Goal: Task Accomplishment & Management: Complete application form

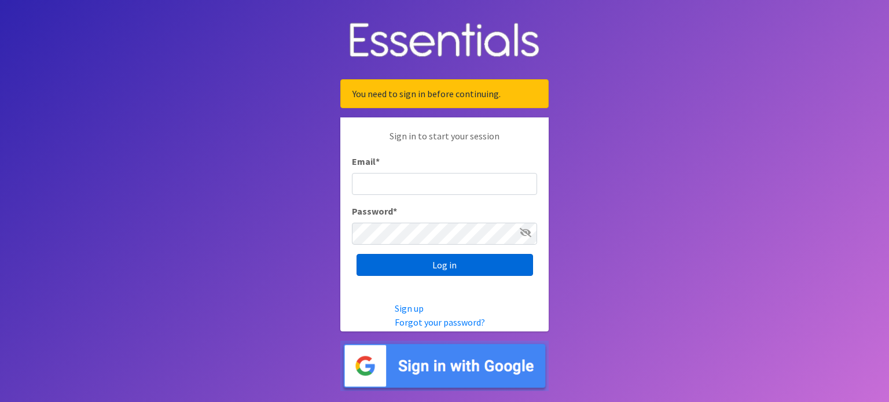
type input "[EMAIL_ADDRESS][DOMAIN_NAME]"
drag, startPoint x: 441, startPoint y: 265, endPoint x: 688, endPoint y: 146, distance: 274.5
click at [686, 148] on body "You need to sign in before continuing. Sign in to start your session Email * fo…" at bounding box center [444, 201] width 889 height 402
type input "[EMAIL_ADDRESS][DOMAIN_NAME]"
click at [453, 268] on input "Log in" at bounding box center [445, 265] width 177 height 22
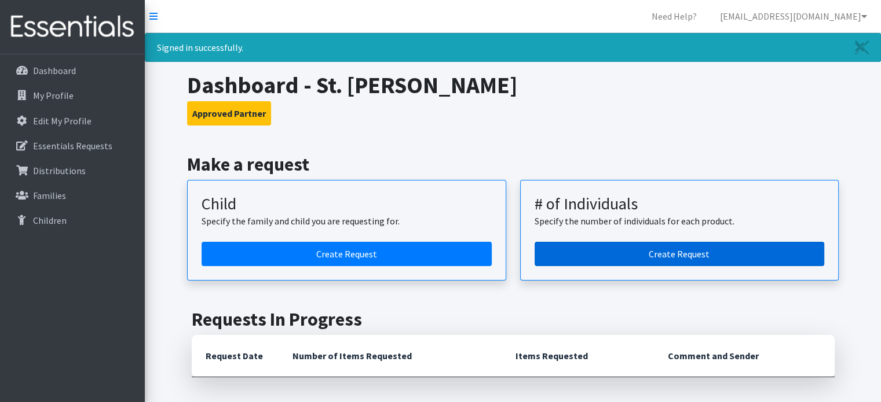
click at [630, 254] on link "Create Request" at bounding box center [679, 254] width 290 height 24
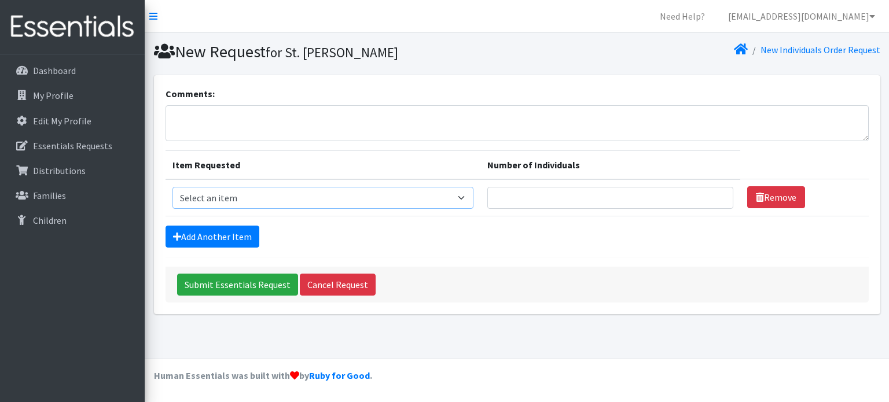
click at [429, 200] on select "Select an item (Newborn) (Preemie) (Size 1) (Size 2) (Size 3) (Size 4) (Size 5)…" at bounding box center [324, 198] width 302 height 22
select select "14508"
click at [173, 187] on select "Select an item (Newborn) (Preemie) (Size 1) (Size 2) (Size 3) (Size 4) (Size 5)…" at bounding box center [324, 198] width 302 height 22
click at [526, 200] on input "Number of Individuals" at bounding box center [611, 198] width 246 height 22
type input "10"
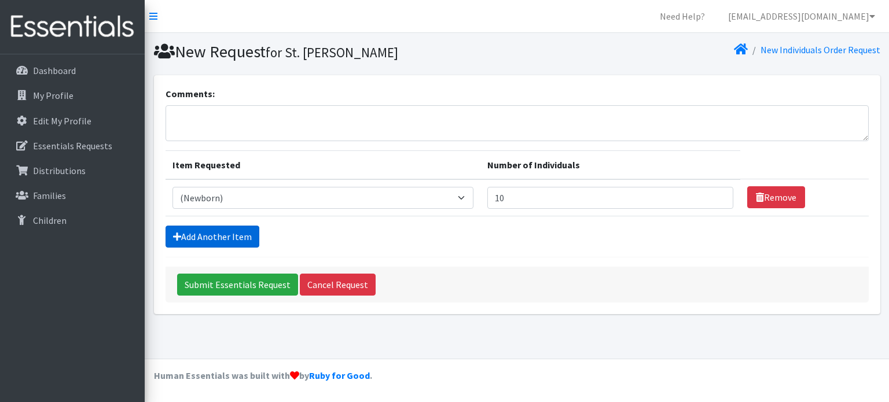
click at [213, 237] on link "Add Another Item" at bounding box center [213, 237] width 94 height 22
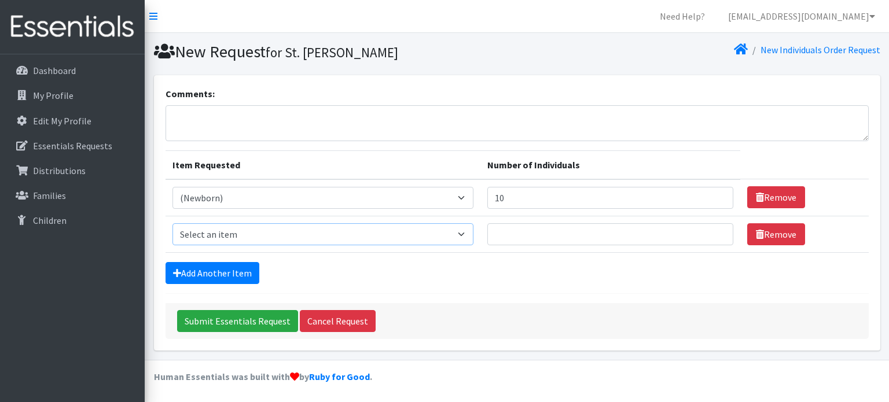
click at [455, 229] on select "Select an item (Newborn) (Preemie) (Size 1) (Size 2) (Size 3) (Size 4) (Size 5)…" at bounding box center [324, 235] width 302 height 22
select select "14509"
click at [173, 224] on select "Select an item (Newborn) (Preemie) (Size 1) (Size 2) (Size 3) (Size 4) (Size 5)…" at bounding box center [324, 235] width 302 height 22
click at [536, 237] on input "Number of Individuals" at bounding box center [611, 235] width 246 height 22
click at [84, 98] on link "My Profile" at bounding box center [72, 95] width 135 height 23
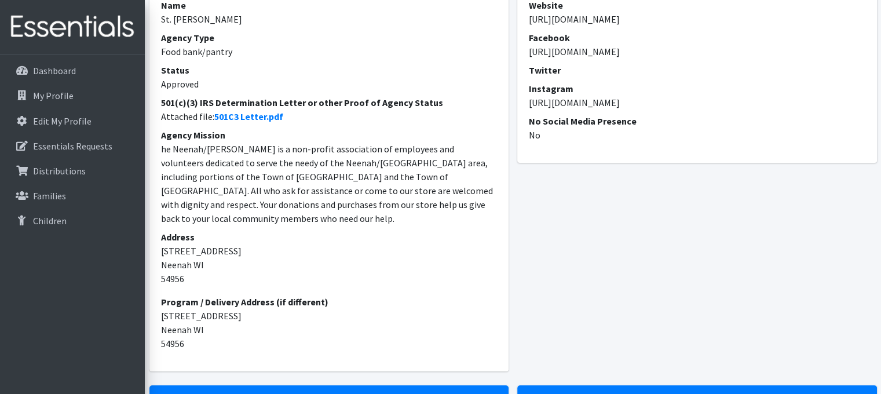
scroll to position [58, 0]
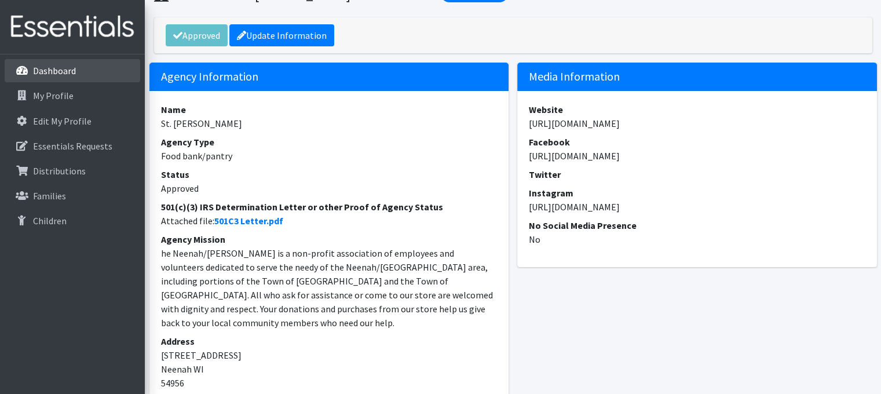
click at [76, 75] on link "Dashboard" at bounding box center [72, 70] width 135 height 23
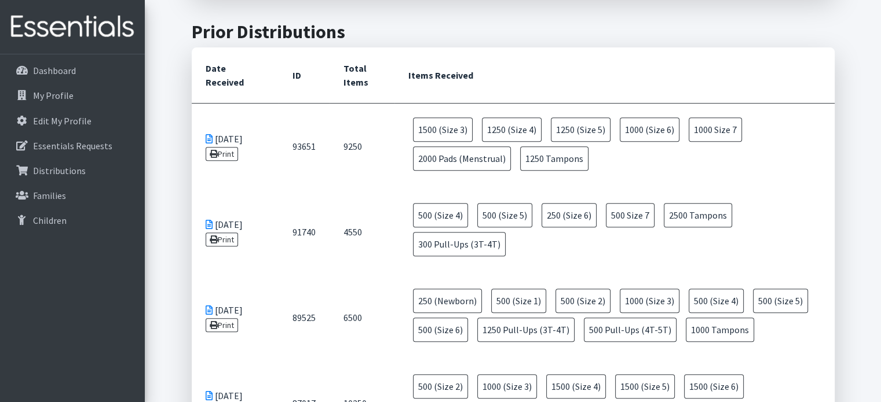
scroll to position [463, 0]
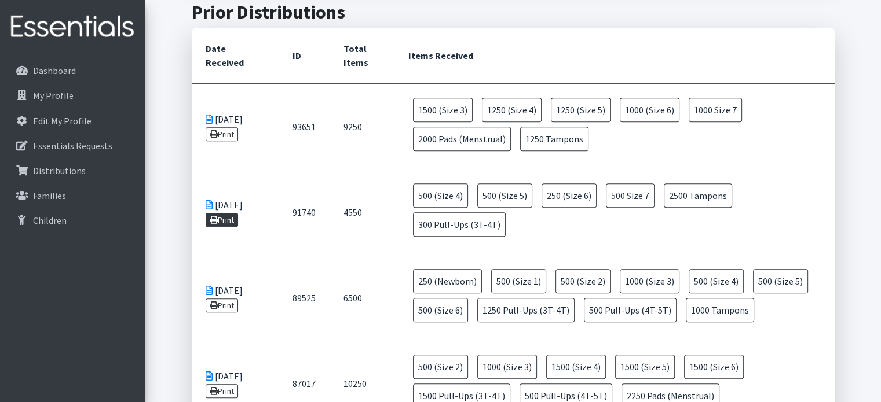
click at [222, 219] on link "Print" at bounding box center [222, 220] width 33 height 14
click at [232, 134] on link "Print" at bounding box center [222, 134] width 33 height 14
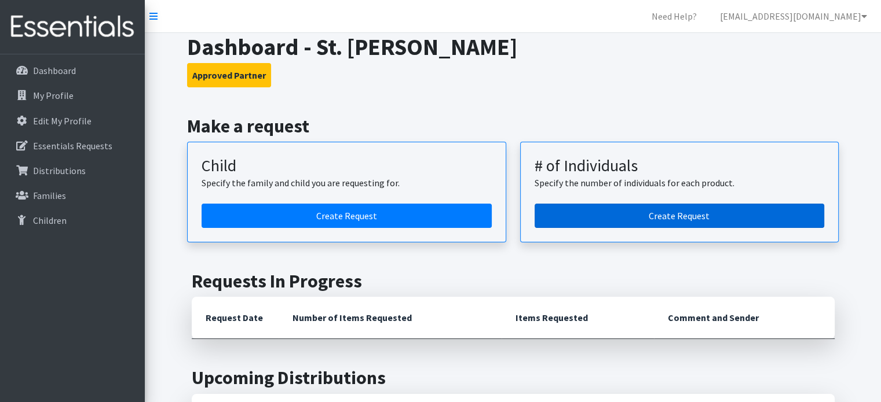
click at [629, 221] on link "Create Request" at bounding box center [679, 216] width 290 height 24
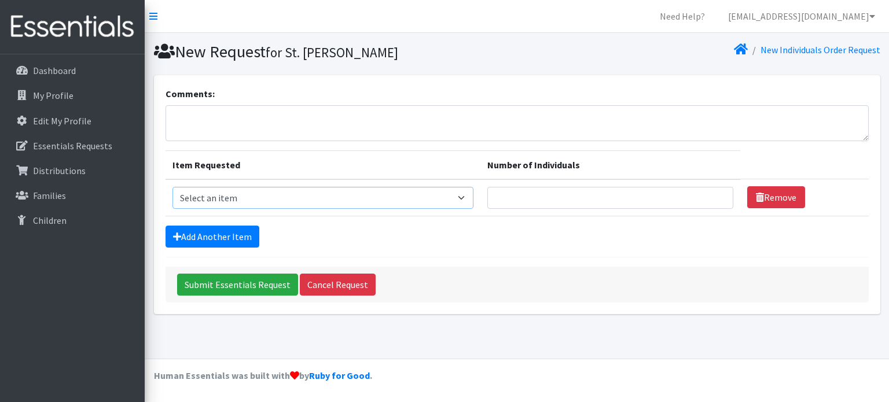
click at [394, 187] on select "Select an item (Newborn) (Preemie) (Size 1) (Size 2) (Size 3) (Size 4) (Size 5)…" at bounding box center [324, 198] width 302 height 22
select select "14508"
click at [173, 187] on select "Select an item (Newborn) (Preemie) (Size 1) (Size 2) (Size 3) (Size 4) (Size 5)…" at bounding box center [324, 198] width 302 height 22
click at [512, 202] on input "Number of Individuals" at bounding box center [611, 198] width 246 height 22
type input "10"
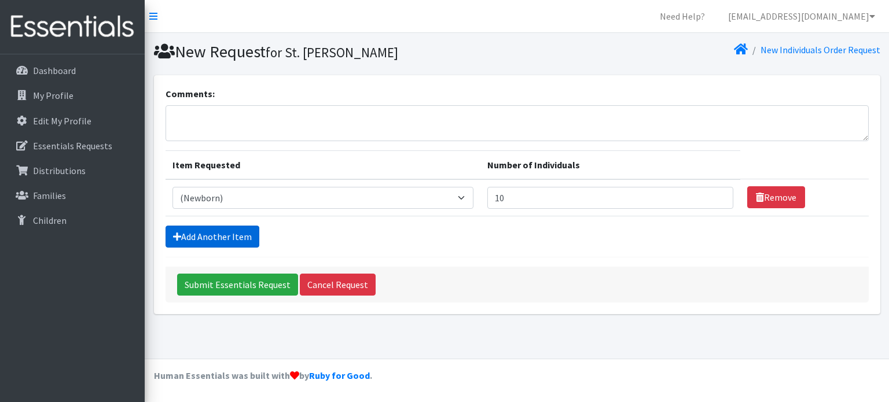
click at [214, 237] on link "Add Another Item" at bounding box center [213, 237] width 94 height 22
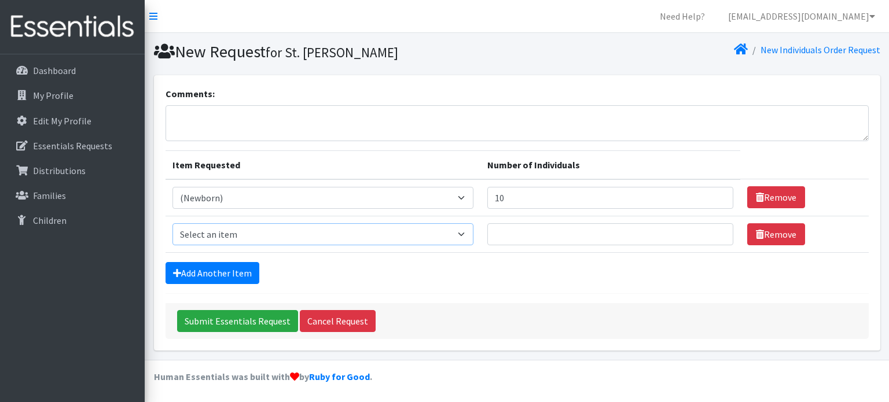
click at [371, 229] on select "Select an item (Newborn) (Preemie) (Size 1) (Size 2) (Size 3) (Size 4) (Size 5)…" at bounding box center [324, 235] width 302 height 22
select select "14509"
click at [173, 224] on select "Select an item (Newborn) (Preemie) (Size 1) (Size 2) (Size 3) (Size 4) (Size 5)…" at bounding box center [324, 235] width 302 height 22
click at [511, 234] on input "Number of Individuals" at bounding box center [611, 235] width 246 height 22
type input "20"
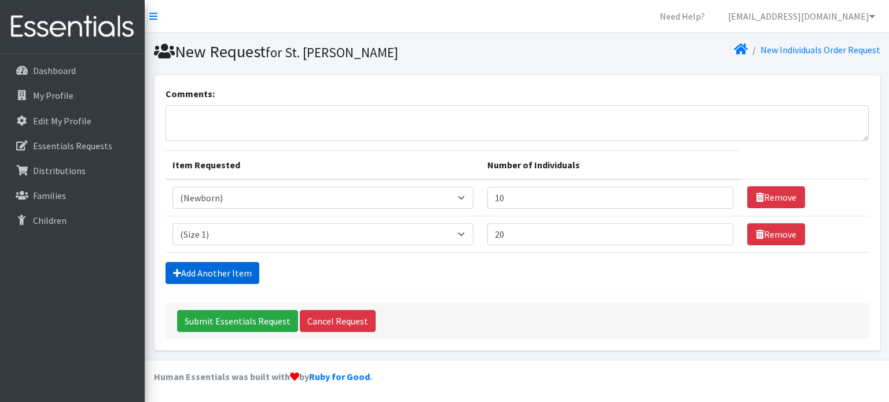
click at [226, 274] on link "Add Another Item" at bounding box center [213, 273] width 94 height 22
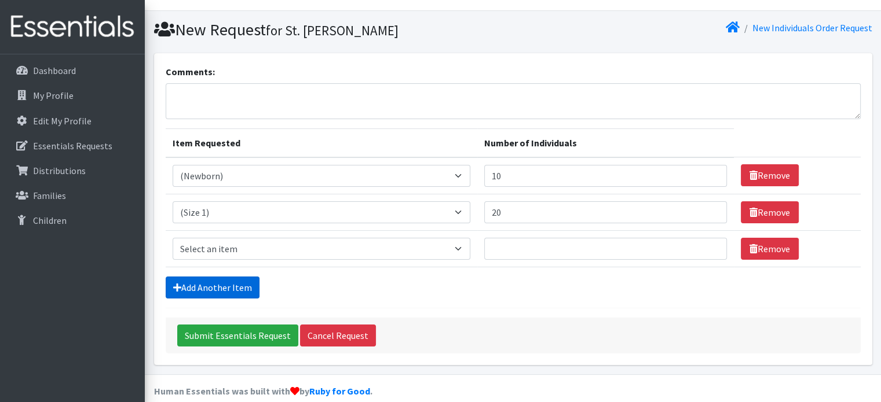
scroll to position [35, 0]
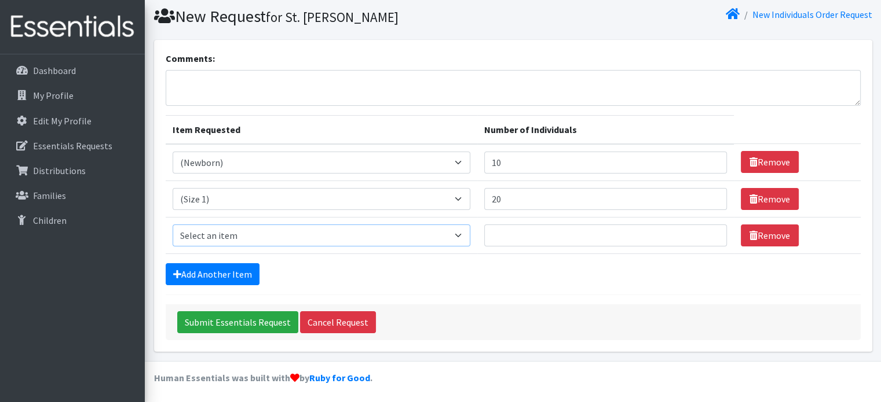
click at [428, 244] on select "Select an item (Newborn) (Preemie) (Size 1) (Size 2) (Size 3) (Size 4) (Size 5)…" at bounding box center [322, 236] width 298 height 22
select select "14507"
click at [173, 225] on select "Select an item (Newborn) (Preemie) (Size 1) (Size 2) (Size 3) (Size 4) (Size 5)…" at bounding box center [322, 236] width 298 height 22
click at [514, 232] on input "Number of Individuals" at bounding box center [605, 236] width 243 height 22
type input "10"
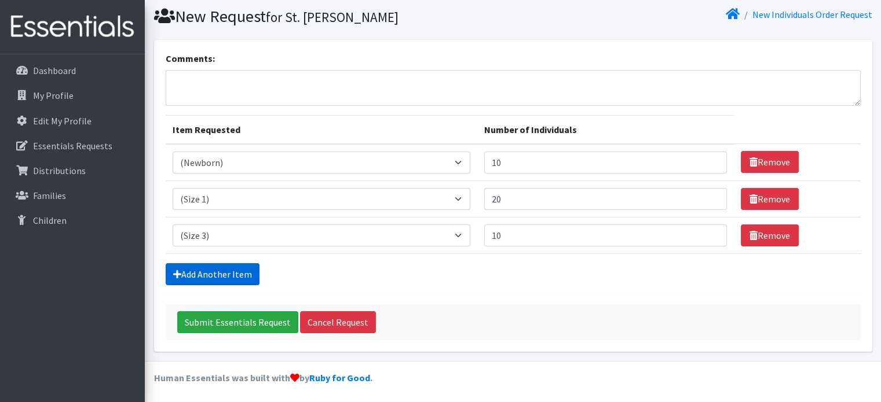
click at [215, 274] on link "Add Another Item" at bounding box center [213, 274] width 94 height 22
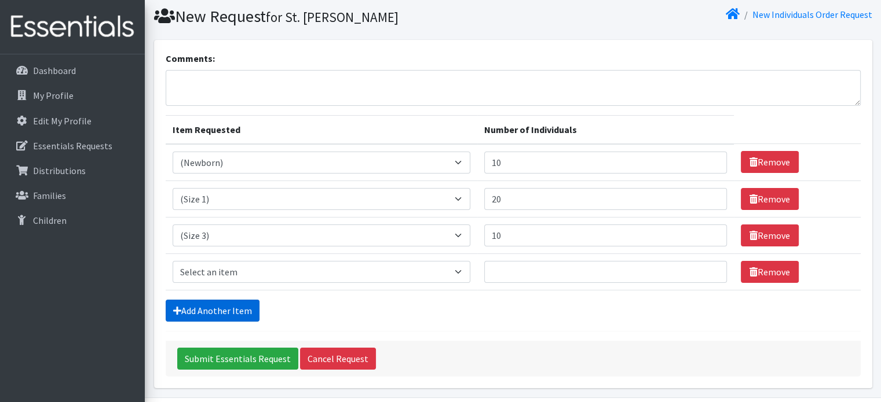
scroll to position [72, 0]
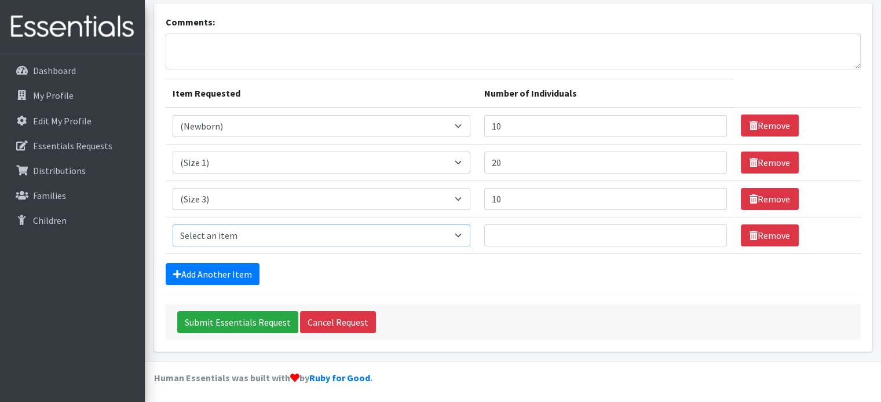
click at [438, 233] on select "Select an item (Newborn) (Preemie) (Size 1) (Size 2) (Size 3) (Size 4) (Size 5)…" at bounding box center [322, 236] width 298 height 22
select select "14512"
click at [173, 225] on select "Select an item (Newborn) (Preemie) (Size 1) (Size 2) (Size 3) (Size 4) (Size 5)…" at bounding box center [322, 236] width 298 height 22
click at [517, 239] on input "Number of Individuals" at bounding box center [605, 236] width 243 height 22
type input "30"
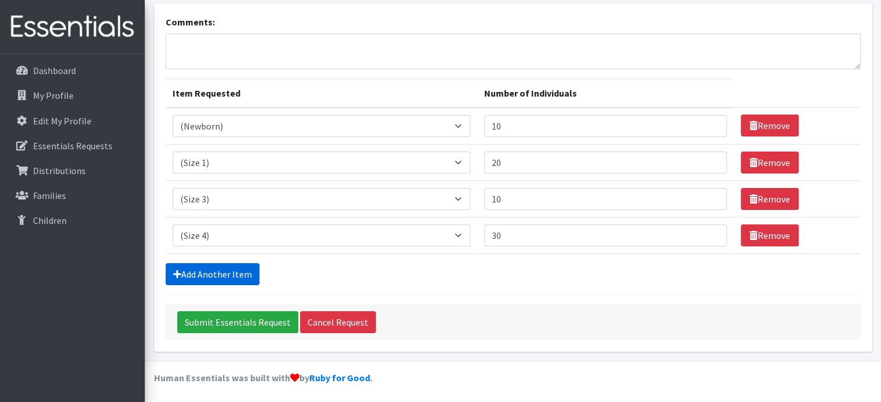
click at [211, 277] on link "Add Another Item" at bounding box center [213, 274] width 94 height 22
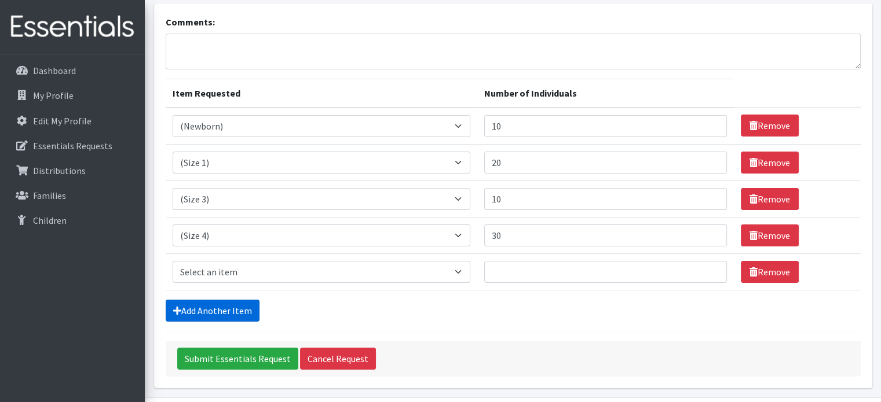
scroll to position [108, 0]
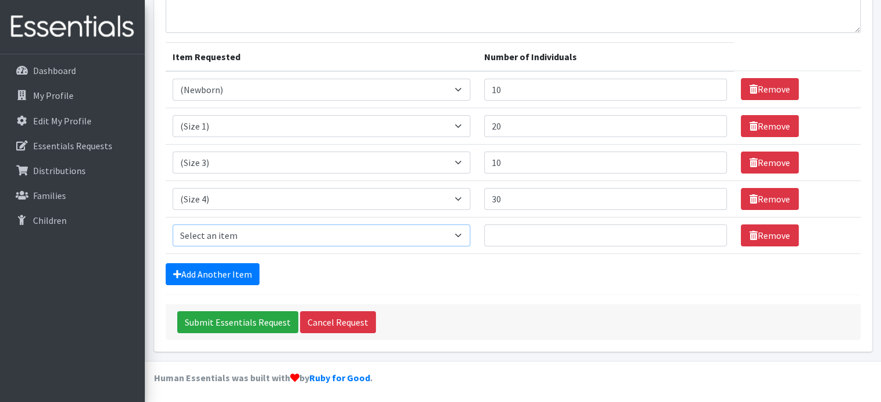
click at [449, 233] on select "Select an item (Newborn) (Preemie) (Size 1) (Size 2) (Size 3) (Size 4) (Size 5)…" at bounding box center [322, 236] width 298 height 22
select select "14488"
click at [173, 225] on select "Select an item (Newborn) (Preemie) (Size 1) (Size 2) (Size 3) (Size 4) (Size 5)…" at bounding box center [322, 236] width 298 height 22
click at [507, 231] on input "Number of Individuals" at bounding box center [605, 236] width 243 height 22
type input "10"
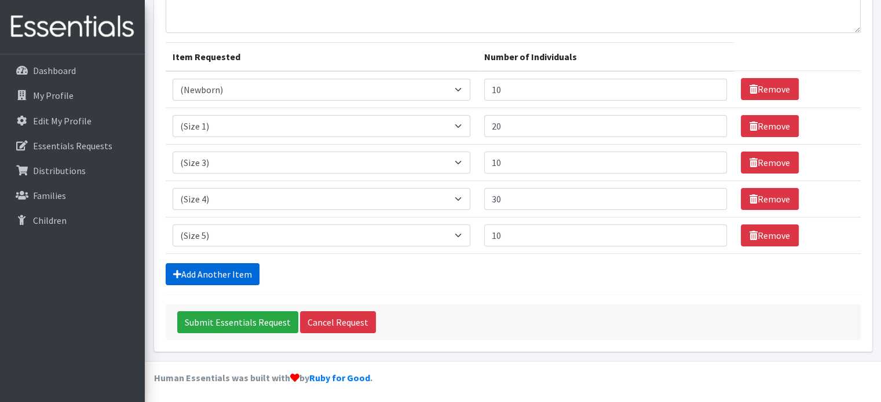
click at [228, 271] on link "Add Another Item" at bounding box center [213, 274] width 94 height 22
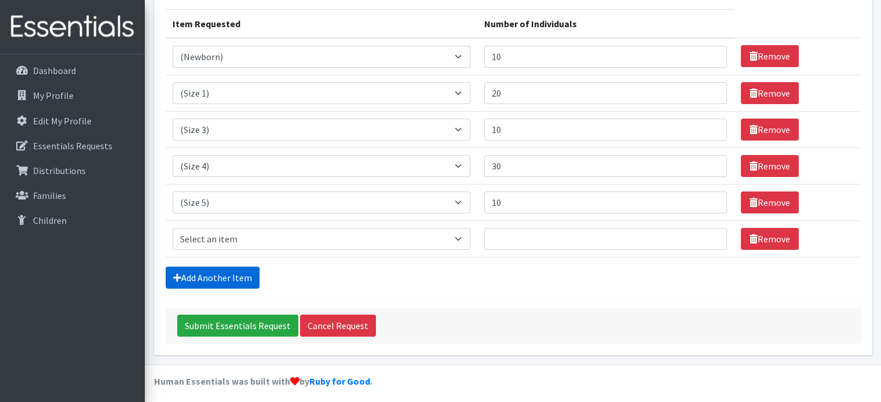
scroll to position [145, 0]
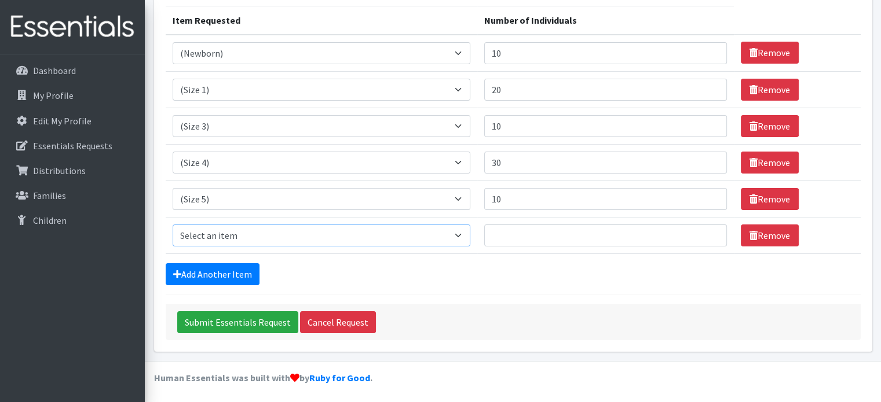
click at [422, 236] on select "Select an item (Newborn) (Preemie) (Size 1) (Size 2) (Size 3) (Size 4) (Size 5)…" at bounding box center [322, 236] width 298 height 22
select select "14491"
click at [173, 225] on select "Select an item (Newborn) (Preemie) (Size 1) (Size 2) (Size 3) (Size 4) (Size 5)…" at bounding box center [322, 236] width 298 height 22
click at [518, 245] on input "Number of Individuals" at bounding box center [605, 236] width 243 height 22
drag, startPoint x: 533, startPoint y: 233, endPoint x: 478, endPoint y: 232, distance: 55.6
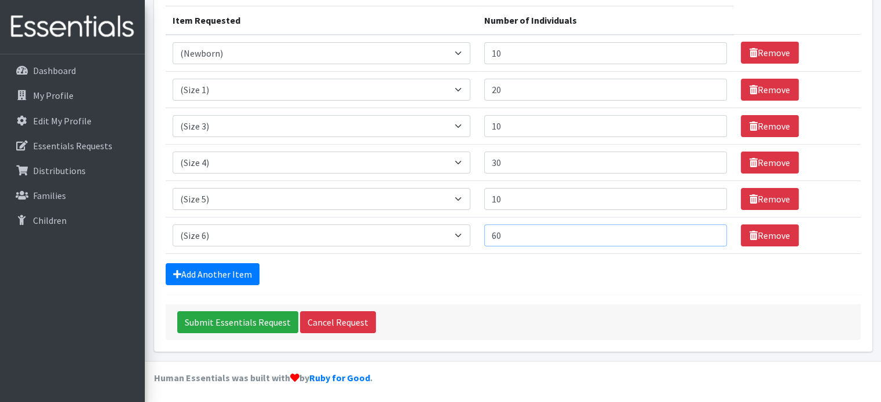
click at [478, 232] on tr "Item Requested Select an item (Newborn) (Preemie) (Size 1) (Size 2) (Size 3) (S…" at bounding box center [513, 235] width 695 height 36
type input "30"
click at [222, 270] on link "Add Another Item" at bounding box center [213, 274] width 94 height 22
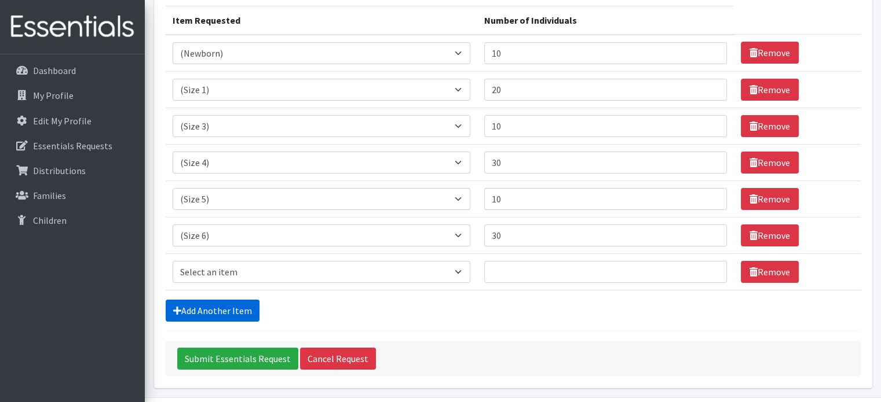
scroll to position [181, 0]
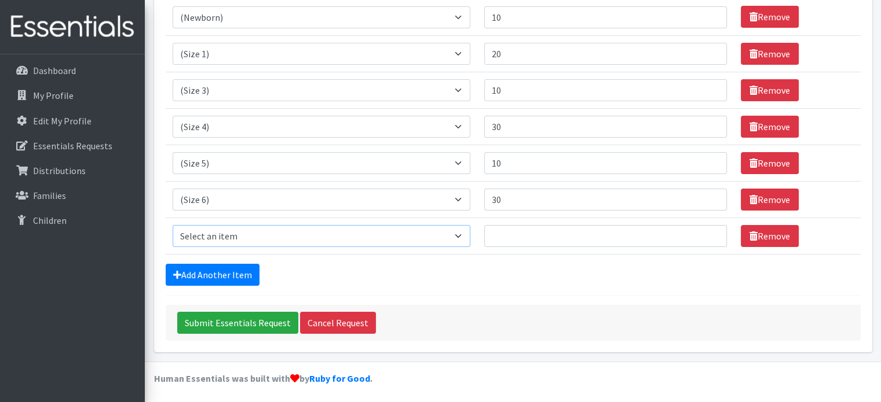
click at [390, 243] on select "Select an item (Newborn) (Preemie) (Size 1) (Size 2) (Size 3) (Size 4) (Size 5)…" at bounding box center [322, 236] width 298 height 22
select select "14495"
click at [173, 225] on select "Select an item (Newborn) (Preemie) (Size 1) (Size 2) (Size 3) (Size 4) (Size 5)…" at bounding box center [322, 236] width 298 height 22
click at [537, 229] on input "Number of Individuals" at bounding box center [605, 236] width 243 height 22
type input "30"
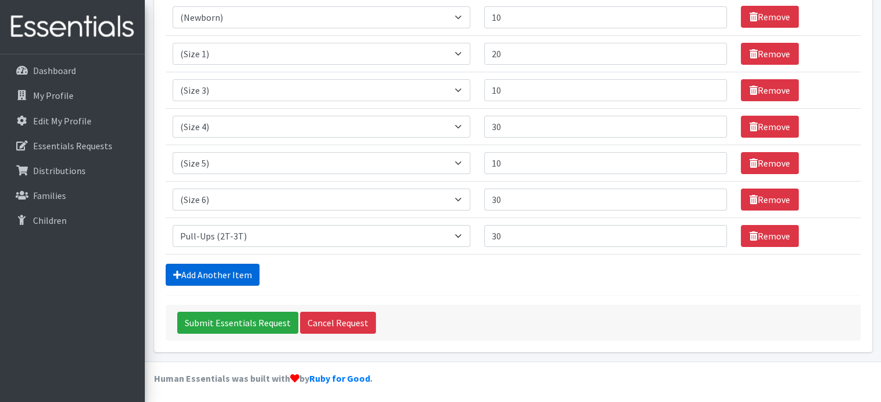
click at [209, 274] on link "Add Another Item" at bounding box center [213, 275] width 94 height 22
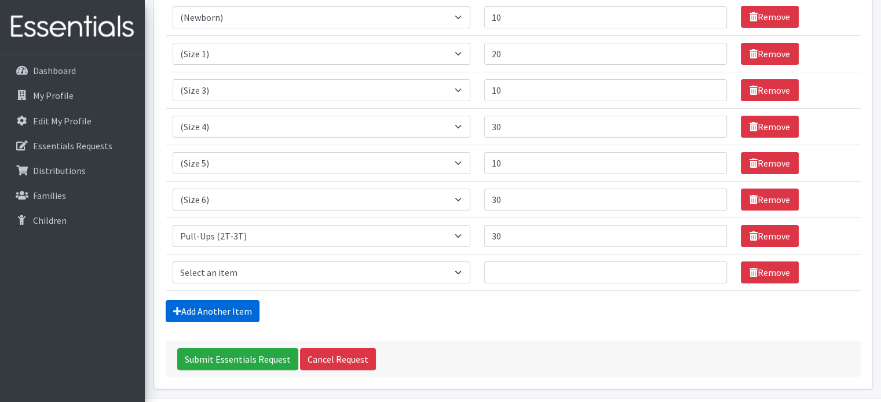
scroll to position [218, 0]
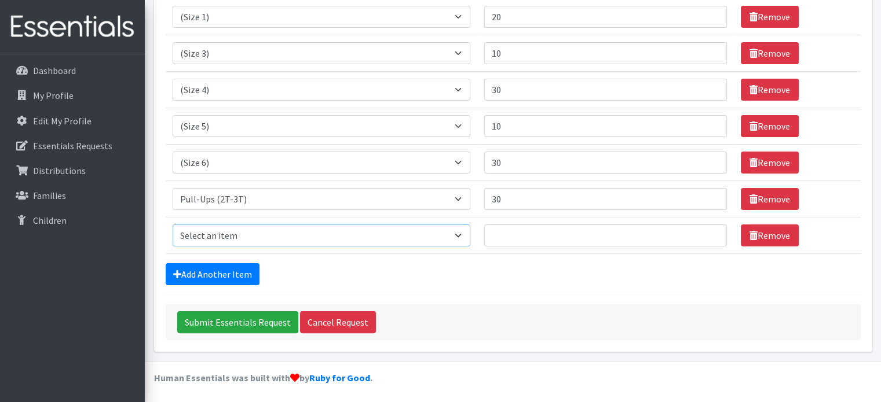
click at [359, 240] on select "Select an item (Newborn) (Preemie) (Size 1) (Size 2) (Size 3) (Size 4) (Size 5)…" at bounding box center [322, 236] width 298 height 22
select select "14511"
click at [173, 225] on select "Select an item (Newborn) (Preemie) (Size 1) (Size 2) (Size 3) (Size 4) (Size 5)…" at bounding box center [322, 236] width 298 height 22
click at [522, 226] on input "Number of Individuals" at bounding box center [605, 236] width 243 height 22
type input "30"
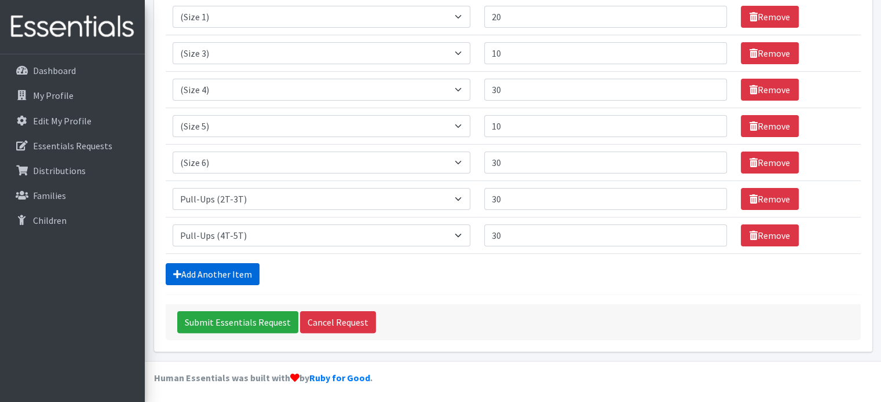
click at [230, 276] on link "Add Another Item" at bounding box center [213, 274] width 94 height 22
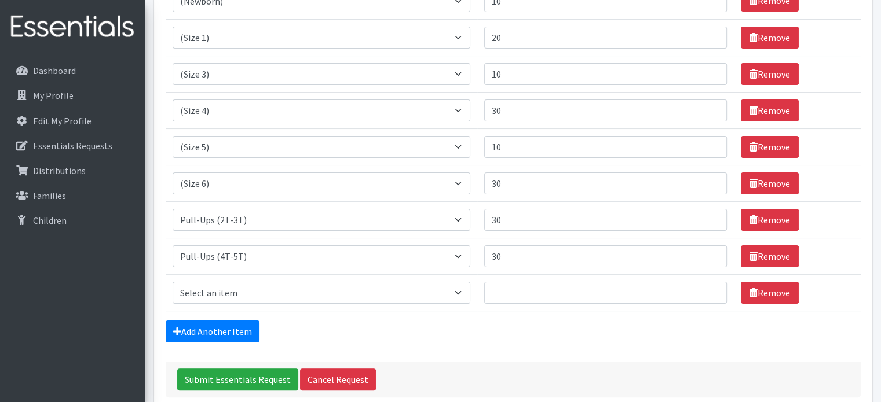
scroll to position [254, 0]
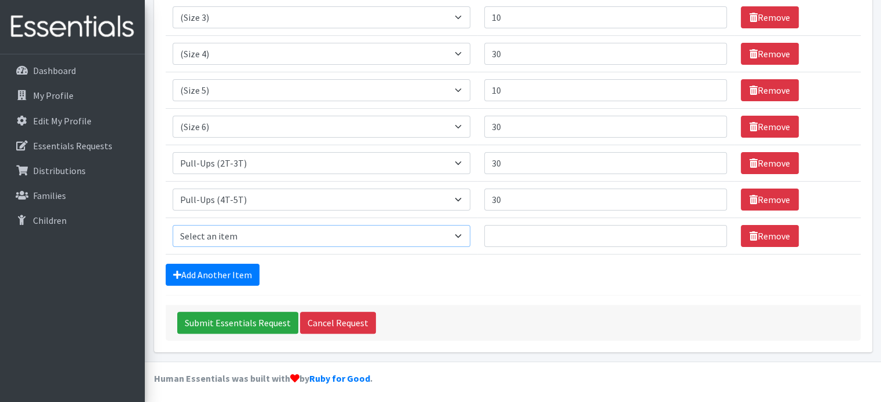
click at [357, 240] on select "Select an item (Newborn) (Preemie) (Size 1) (Size 2) (Size 3) (Size 4) (Size 5)…" at bounding box center [322, 236] width 298 height 22
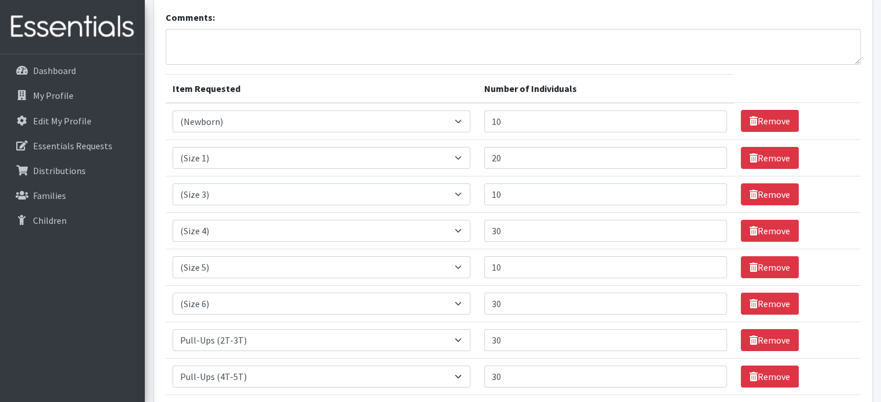
scroll to position [0, 0]
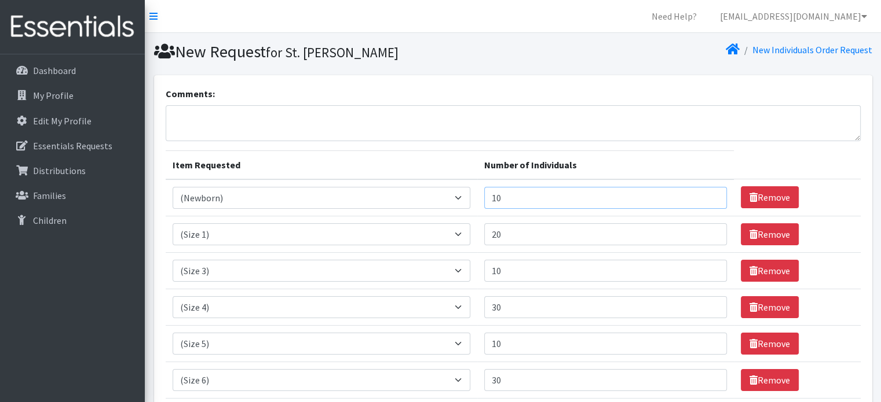
drag, startPoint x: 522, startPoint y: 196, endPoint x: 487, endPoint y: 196, distance: 35.3
click at [487, 196] on td "Number of Individuals 10" at bounding box center [605, 198] width 257 height 37
type input "20"
click at [514, 268] on input "10" at bounding box center [605, 271] width 243 height 22
drag, startPoint x: 512, startPoint y: 271, endPoint x: 484, endPoint y: 269, distance: 28.4
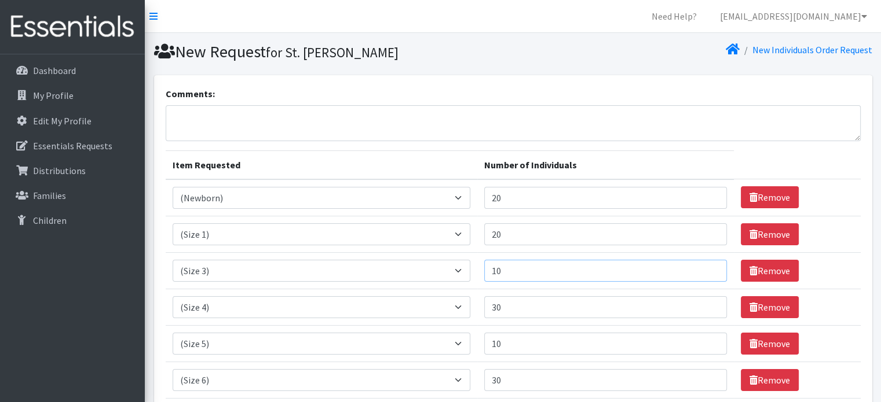
click at [484, 269] on td "Number of Individuals 10" at bounding box center [605, 270] width 257 height 36
type input "20"
click at [567, 130] on textarea "Comments:" at bounding box center [513, 123] width 695 height 36
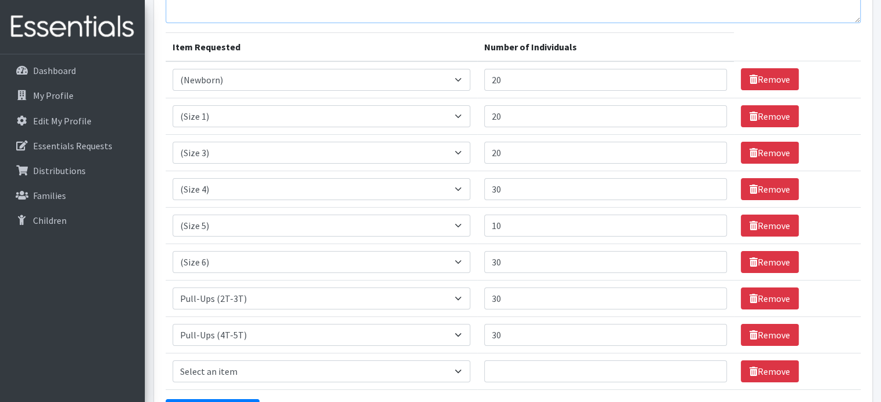
scroll to position [232, 0]
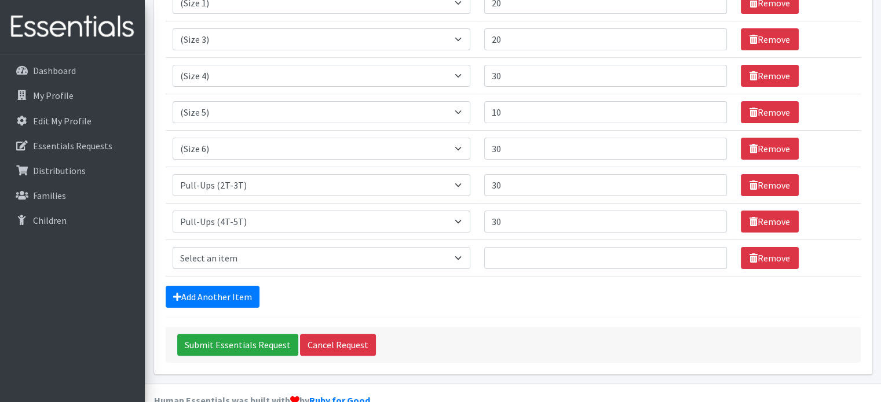
click at [512, 296] on div "Add Another Item" at bounding box center [513, 297] width 695 height 22
drag, startPoint x: 525, startPoint y: 111, endPoint x: 482, endPoint y: 109, distance: 42.9
click at [482, 109] on td "Number of Individuals 10" at bounding box center [605, 112] width 257 height 36
type input "20"
click at [496, 300] on div "Add Another Item" at bounding box center [513, 297] width 695 height 22
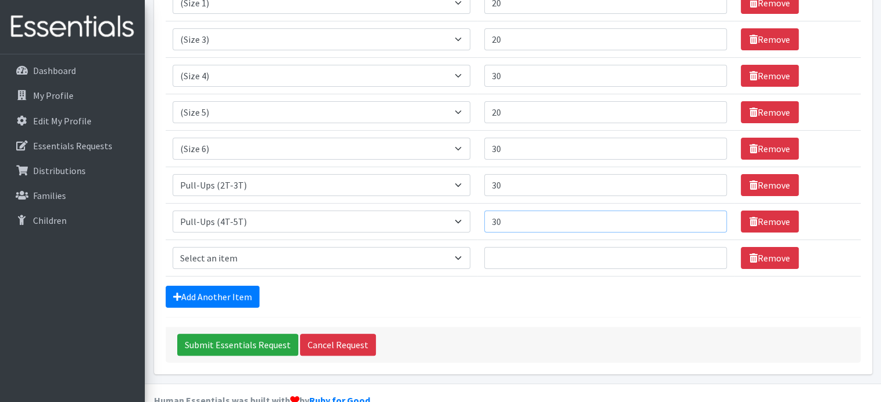
drag, startPoint x: 530, startPoint y: 221, endPoint x: 492, endPoint y: 219, distance: 38.8
click at [492, 219] on input "30" at bounding box center [605, 222] width 243 height 22
type input "40"
click at [493, 294] on div "Add Another Item" at bounding box center [513, 297] width 695 height 22
drag, startPoint x: 443, startPoint y: 246, endPoint x: 438, endPoint y: 251, distance: 6.6
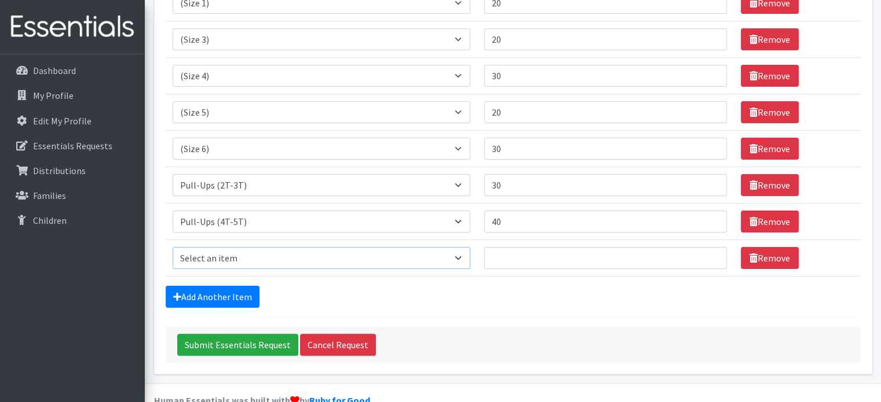
click at [441, 247] on select "Select an item (Newborn) (Preemie) (Size 1) (Size 2) (Size 3) (Size 4) (Size 5)…" at bounding box center [322, 258] width 298 height 22
select select "14484"
click at [173, 247] on select "Select an item (Newborn) (Preemie) (Size 1) (Size 2) (Size 3) (Size 4) (Size 5)…" at bounding box center [322, 258] width 298 height 22
click at [551, 259] on input "Number of Individuals" at bounding box center [605, 258] width 243 height 22
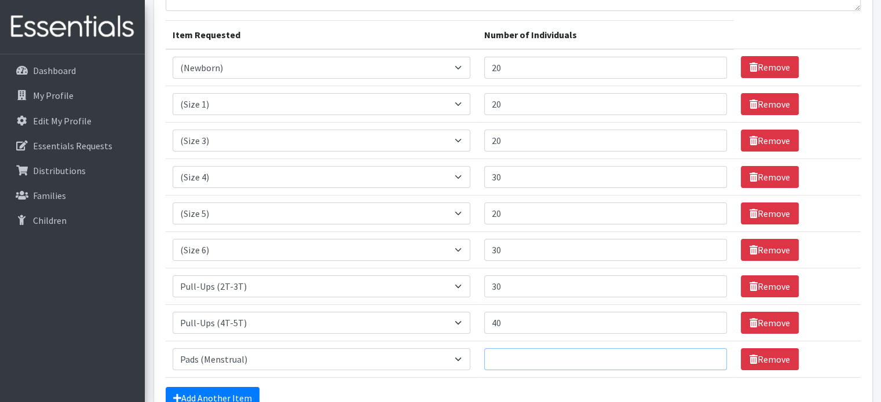
scroll to position [196, 0]
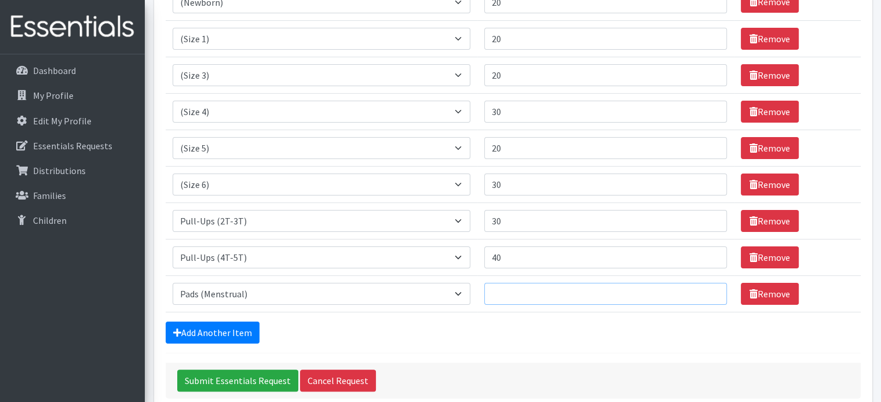
click at [521, 292] on input "Number of Individuals" at bounding box center [605, 294] width 243 height 22
type input "40"
click at [523, 331] on div "Add Another Item" at bounding box center [513, 333] width 695 height 22
click at [229, 330] on link "Add Another Item" at bounding box center [213, 333] width 94 height 22
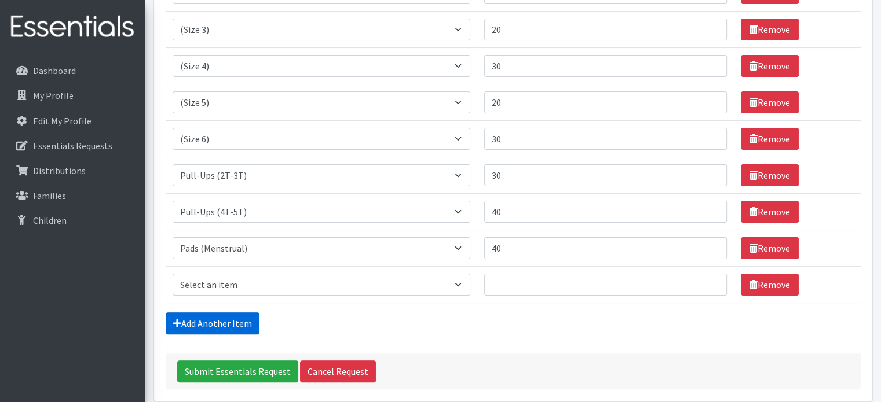
scroll to position [290, 0]
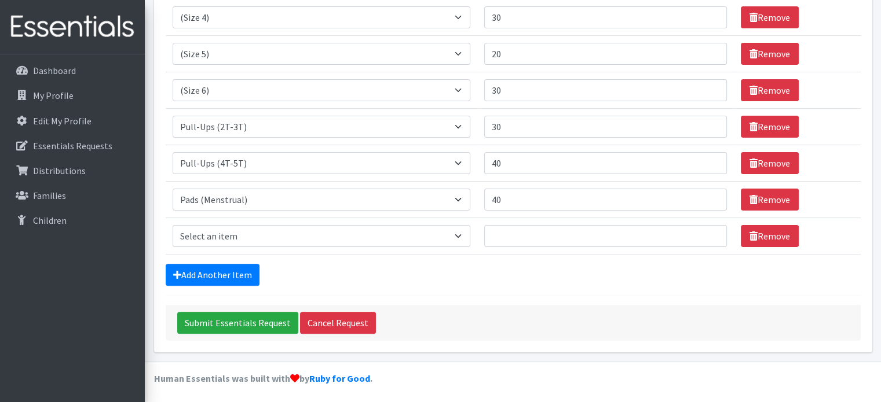
click at [412, 245] on td "Item Requested Select an item (Newborn) (Preemie) (Size 1) (Size 2) (Size 3) (S…" at bounding box center [322, 236] width 312 height 36
click at [411, 236] on select "Select an item (Newborn) (Preemie) (Size 1) (Size 2) (Size 3) (Size 4) (Size 5)…" at bounding box center [322, 236] width 298 height 22
select select "14485"
click at [173, 225] on select "Select an item (Newborn) (Preemie) (Size 1) (Size 2) (Size 3) (Size 4) (Size 5)…" at bounding box center [322, 236] width 298 height 22
click at [538, 234] on input "Number of Individuals" at bounding box center [605, 236] width 243 height 22
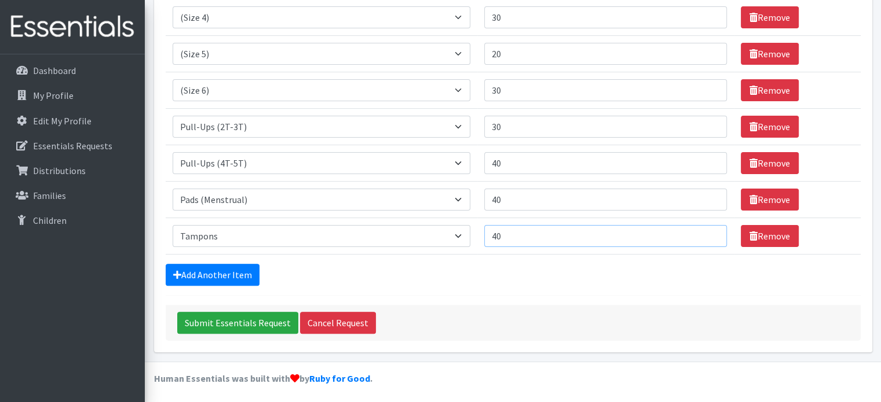
type input "40"
click at [538, 277] on div "Add Another Item" at bounding box center [513, 275] width 695 height 22
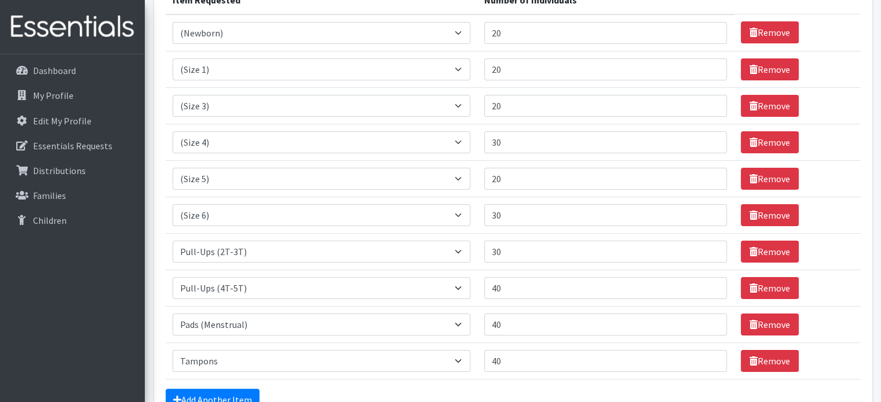
scroll to position [116, 0]
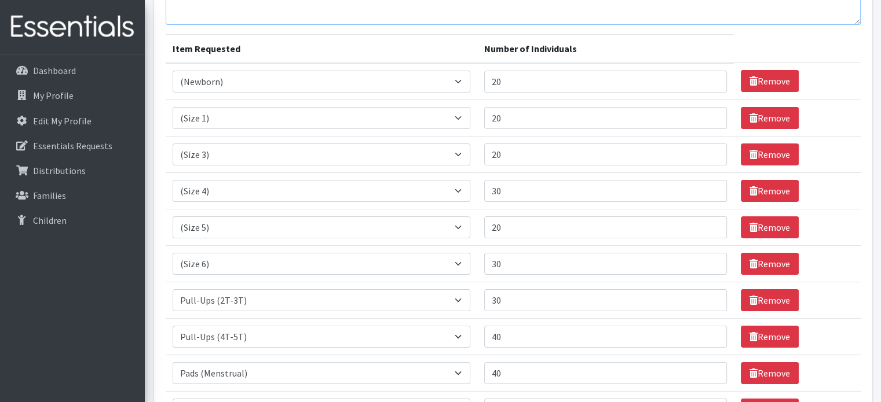
click at [602, 18] on textarea "Comments:" at bounding box center [513, 7] width 695 height 36
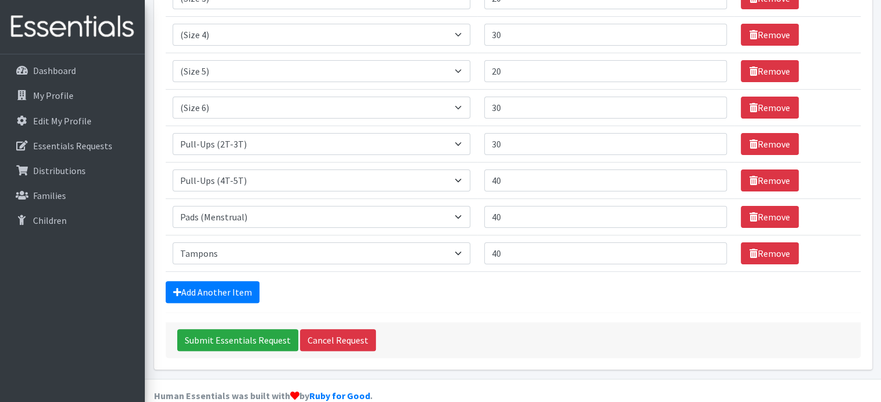
scroll to position [290, 0]
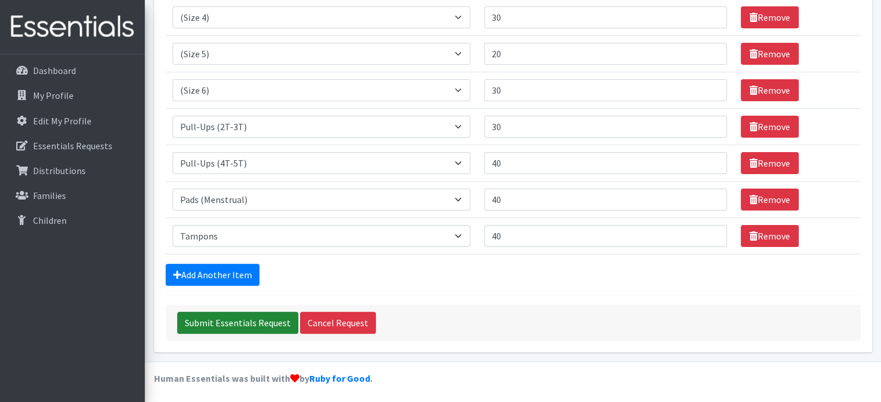
click at [266, 324] on input "Submit Essentials Request" at bounding box center [237, 323] width 121 height 22
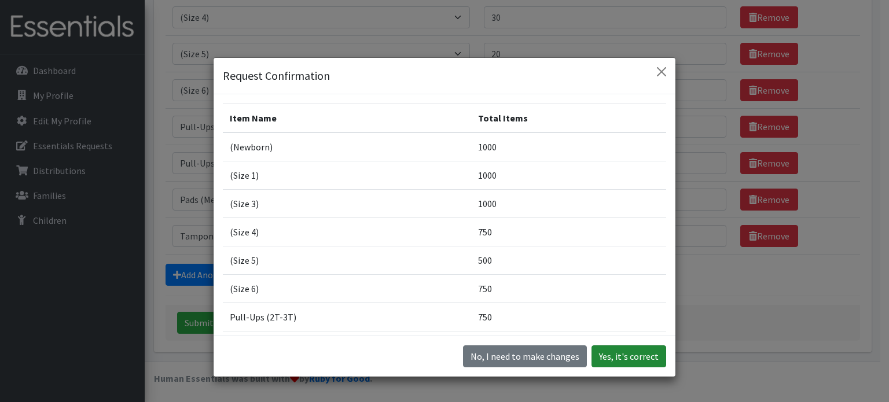
click at [628, 360] on button "Yes, it's correct" at bounding box center [629, 357] width 75 height 22
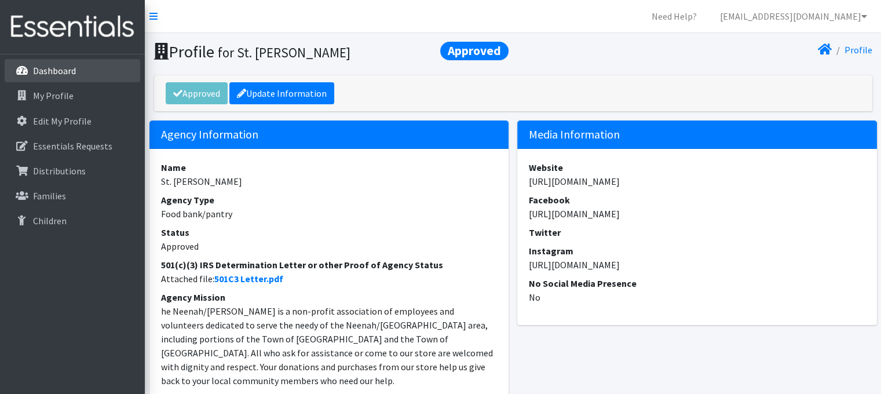
click at [86, 69] on link "Dashboard" at bounding box center [72, 70] width 135 height 23
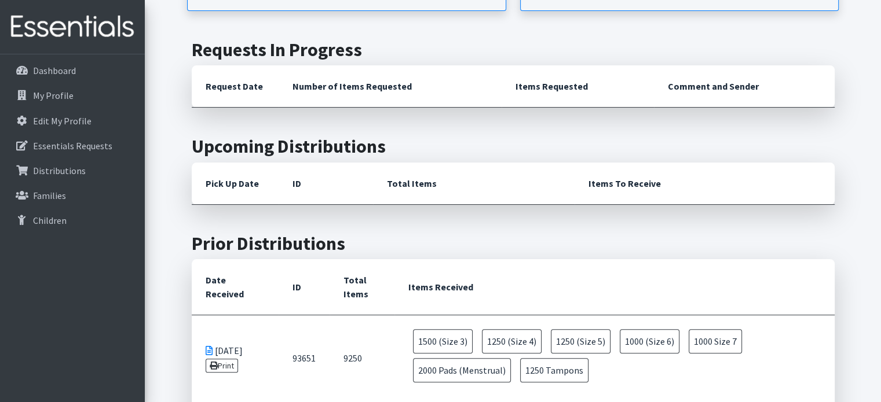
scroll to position [579, 0]
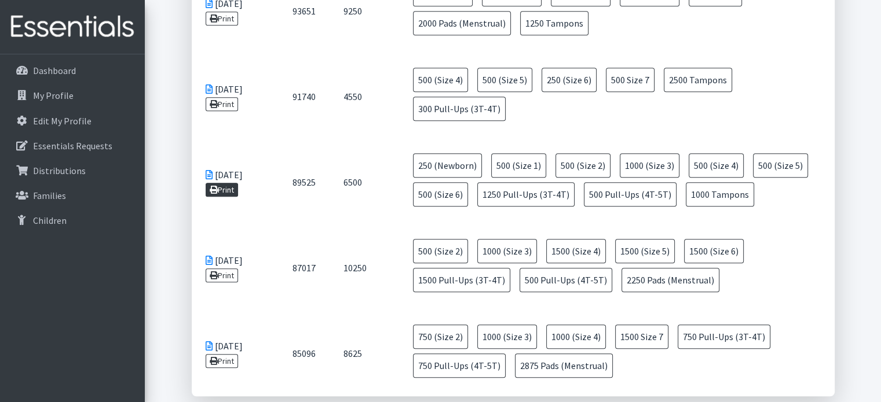
click at [223, 186] on link "Print" at bounding box center [222, 190] width 33 height 14
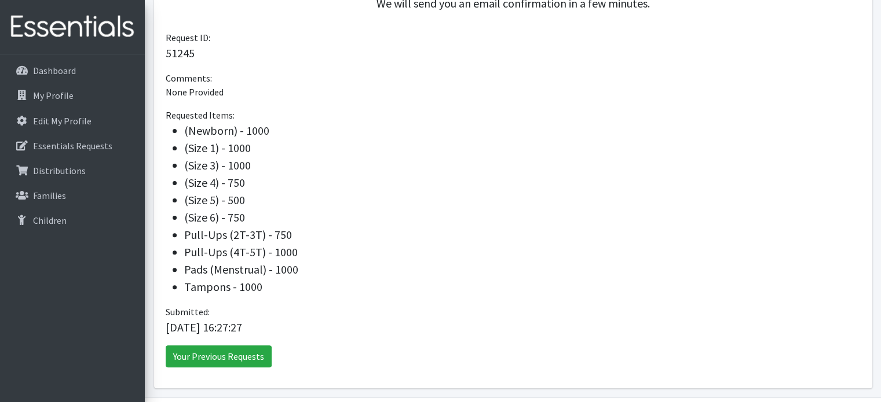
scroll to position [302, 0]
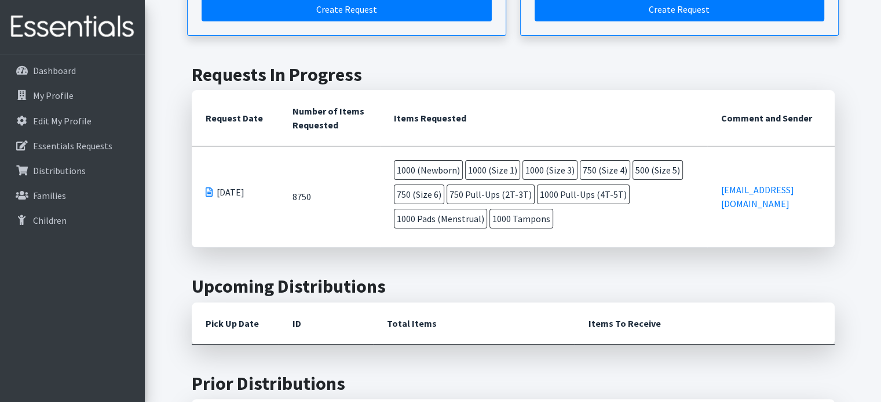
scroll to position [232, 0]
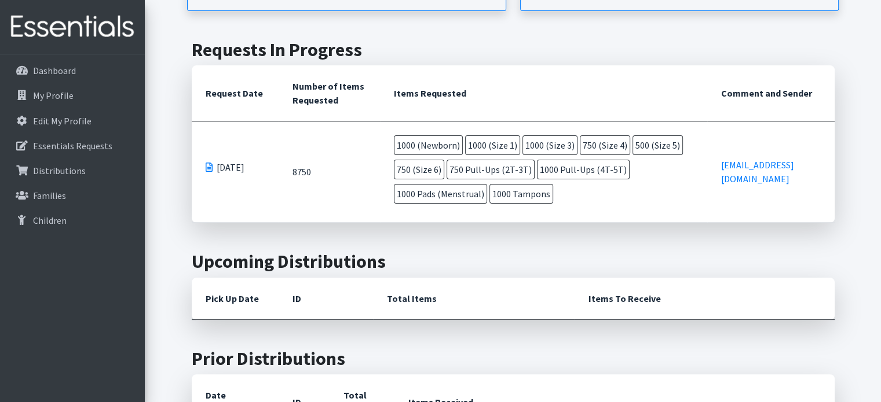
click at [307, 182] on td "8750" at bounding box center [330, 172] width 102 height 101
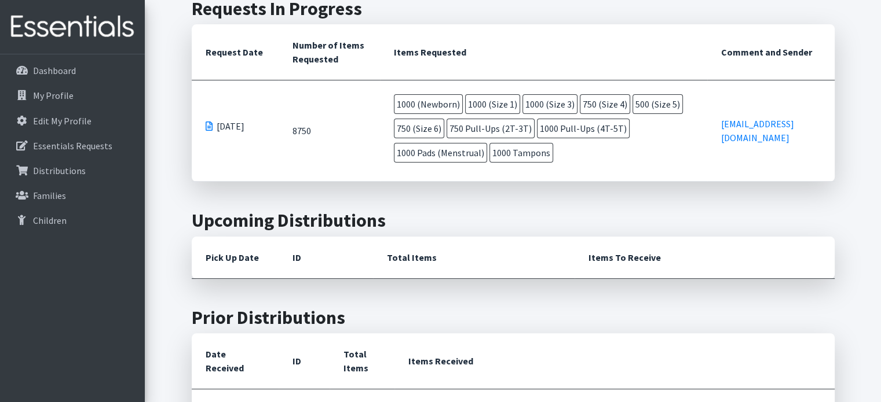
scroll to position [174, 0]
